Goal: Task Accomplishment & Management: Manage account settings

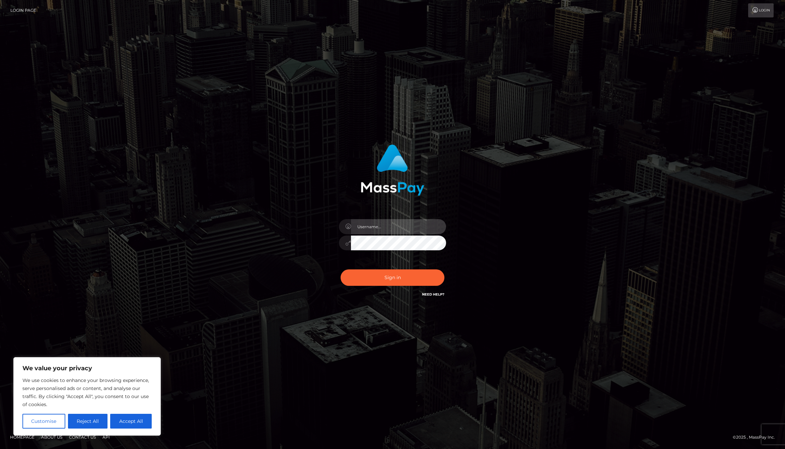
click at [402, 225] on input "text" at bounding box center [398, 226] width 95 height 15
click at [0, 448] on com-1password-button at bounding box center [0, 449] width 0 height 0
type input "jackson.whop"
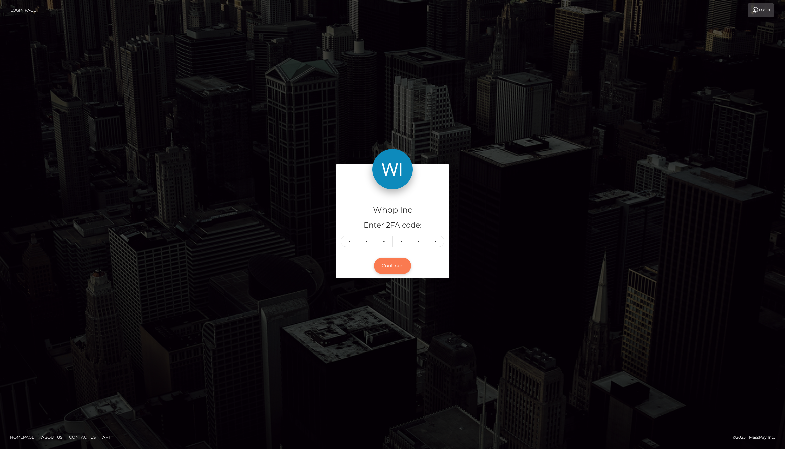
click at [396, 265] on button "Continue" at bounding box center [392, 265] width 37 height 16
